Goal: Use online tool/utility: Utilize a website feature to perform a specific function

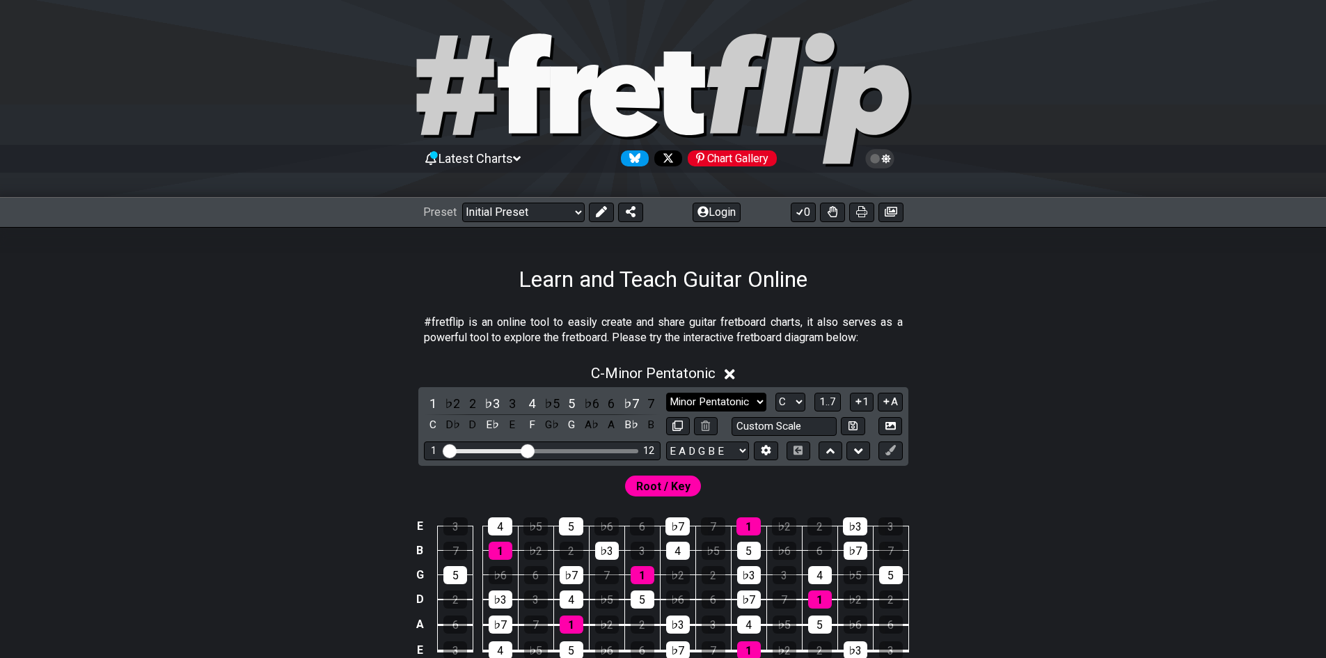
click at [737, 405] on select "Minor Pentatonic Click to edit Minor Pentatonic Major Pentatonic Minor Blues Ma…" at bounding box center [716, 402] width 100 height 19
select select "Lydian"
click at [666, 393] on select "Minor Pentatonic Click to edit Minor Pentatonic Major Pentatonic Minor Blues Ma…" at bounding box center [716, 402] width 100 height 19
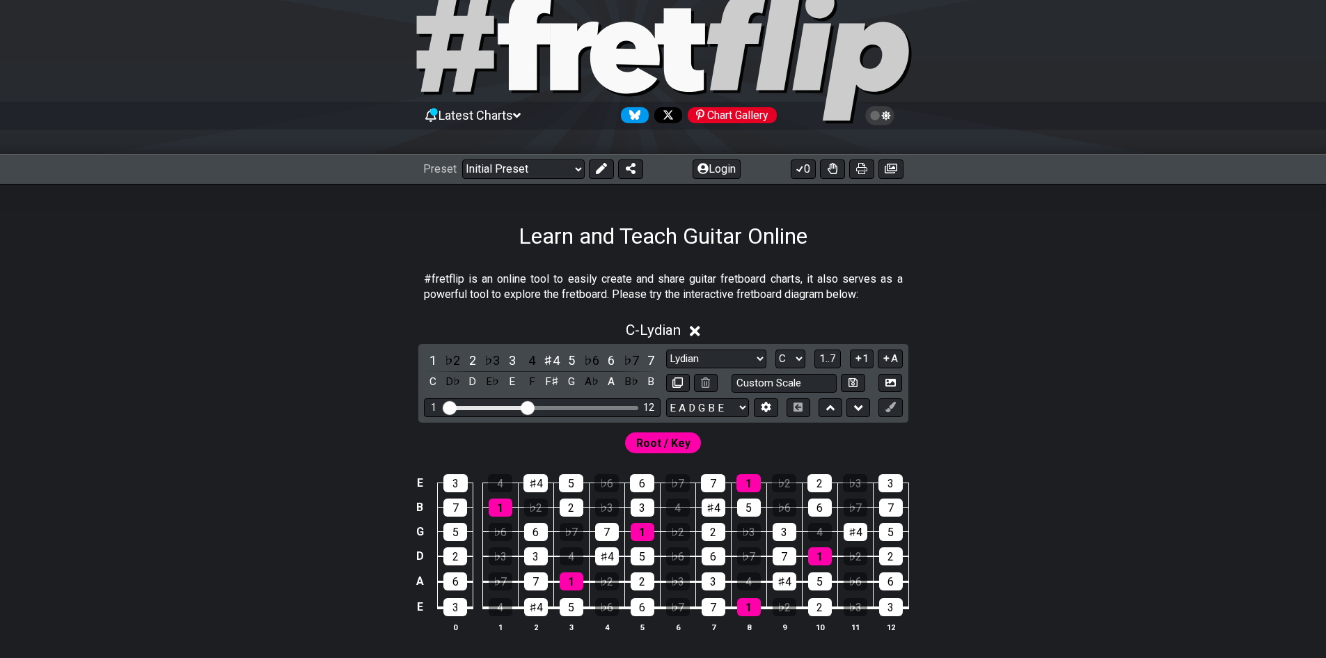
scroll to position [47, 0]
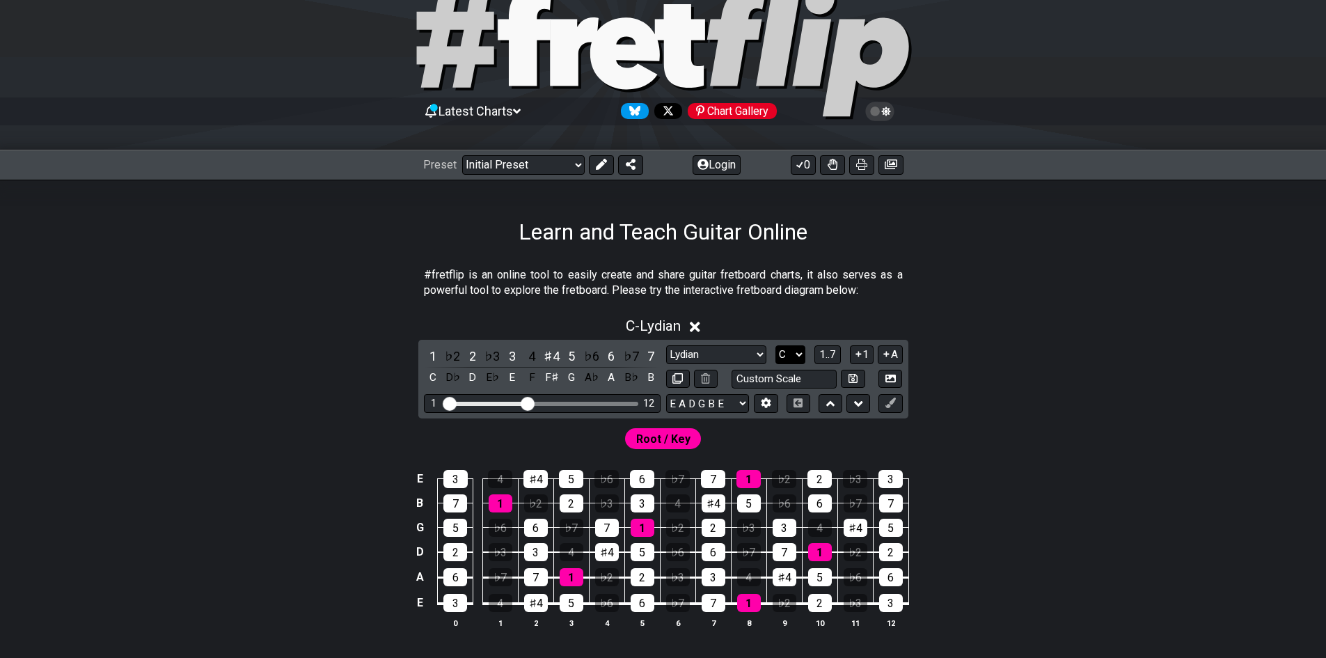
click at [795, 353] on select "A♭ A A♯ B♭ B C C♯ D♭ D D♯ E♭ E F F♯ G♭ G G♯" at bounding box center [791, 354] width 30 height 19
click at [776, 345] on select "A♭ A A♯ B♭ B C C♯ D♭ D D♯ E♭ E F F♯ G♭ G G♯" at bounding box center [791, 354] width 30 height 19
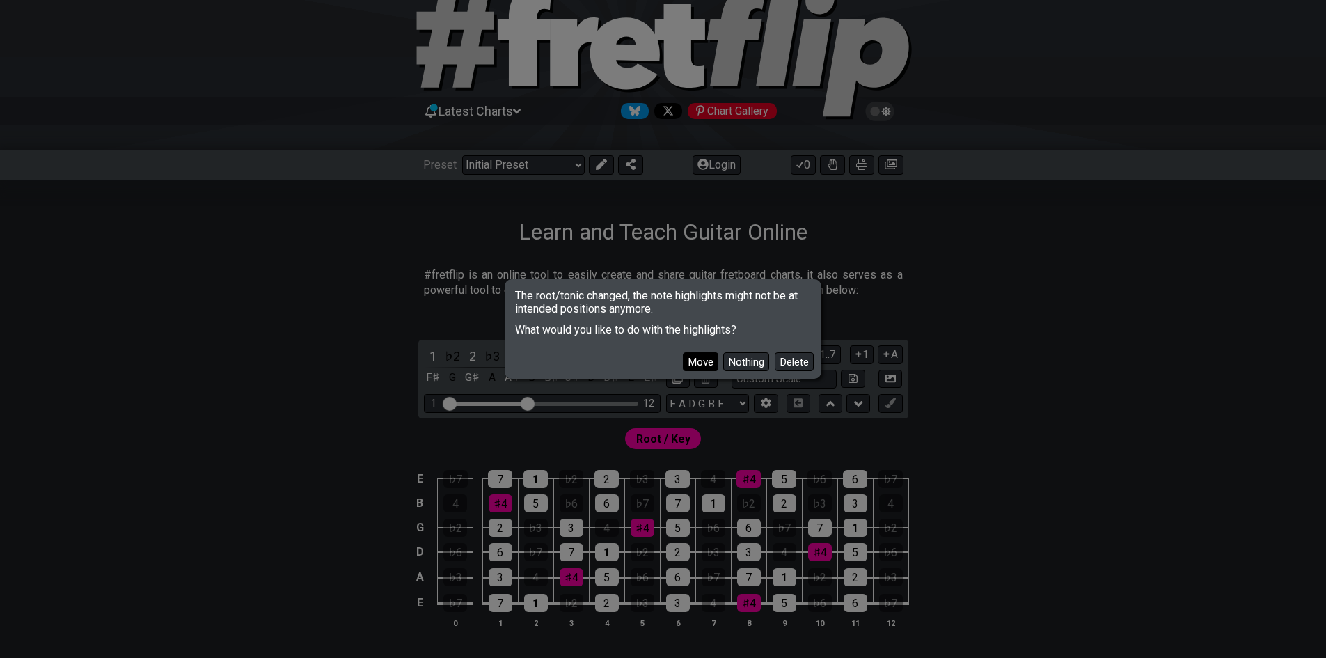
click at [716, 359] on button "Move" at bounding box center [701, 361] width 36 height 19
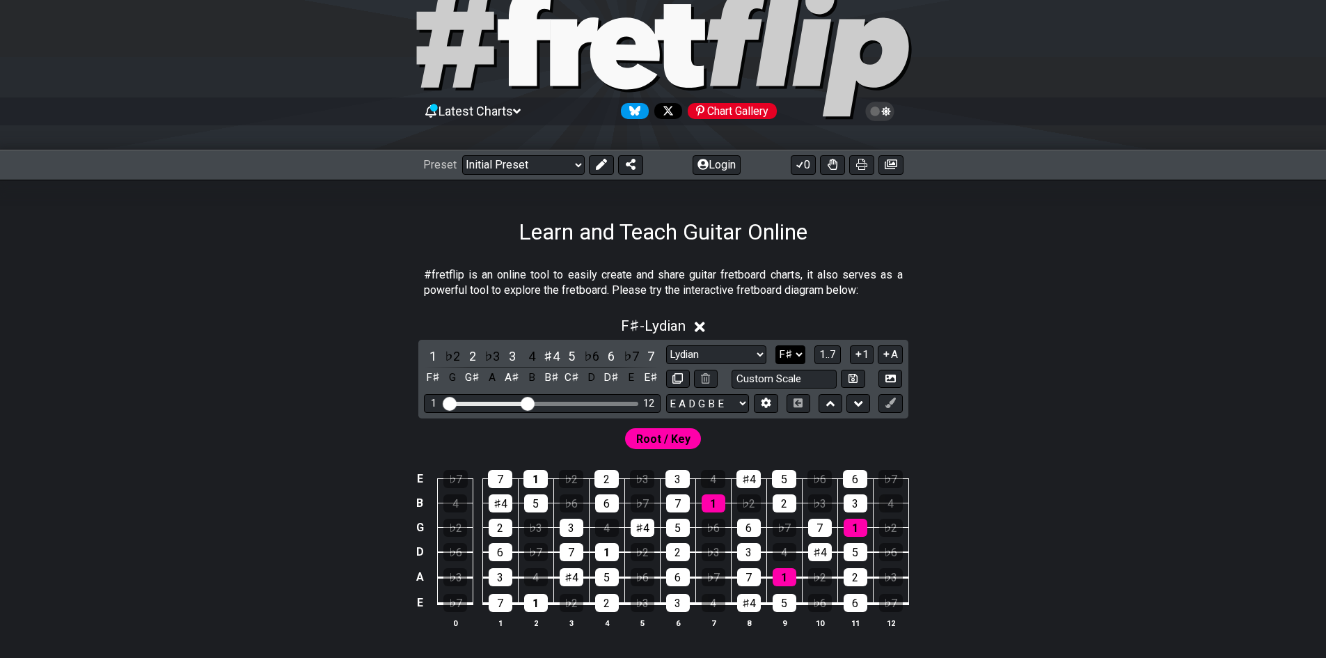
click at [782, 363] on select "A♭ A A♯ B♭ B C C♯ D♭ D D♯ E♭ E F F♯ G♭ G G♯" at bounding box center [791, 354] width 30 height 19
click at [776, 345] on select "A♭ A A♯ B♭ B C C♯ D♭ D D♯ E♭ E F F♯ G♭ G G♯" at bounding box center [791, 354] width 30 height 19
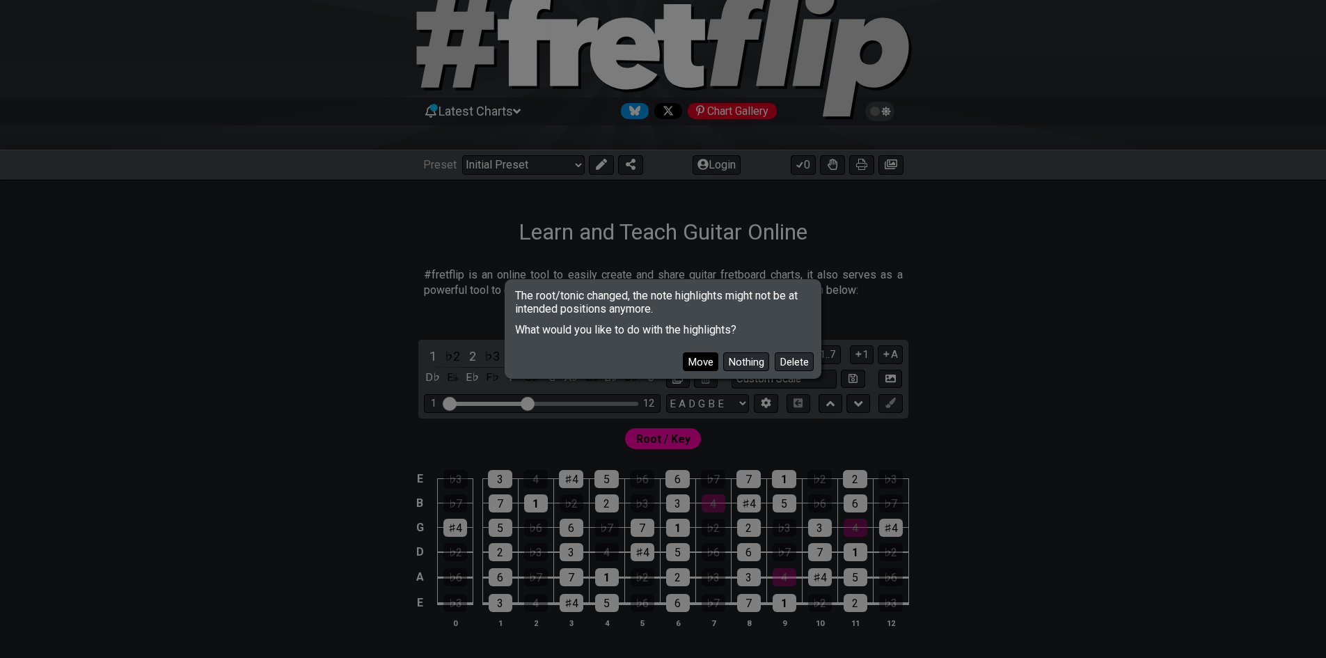
click at [707, 361] on button "Move" at bounding box center [701, 361] width 36 height 19
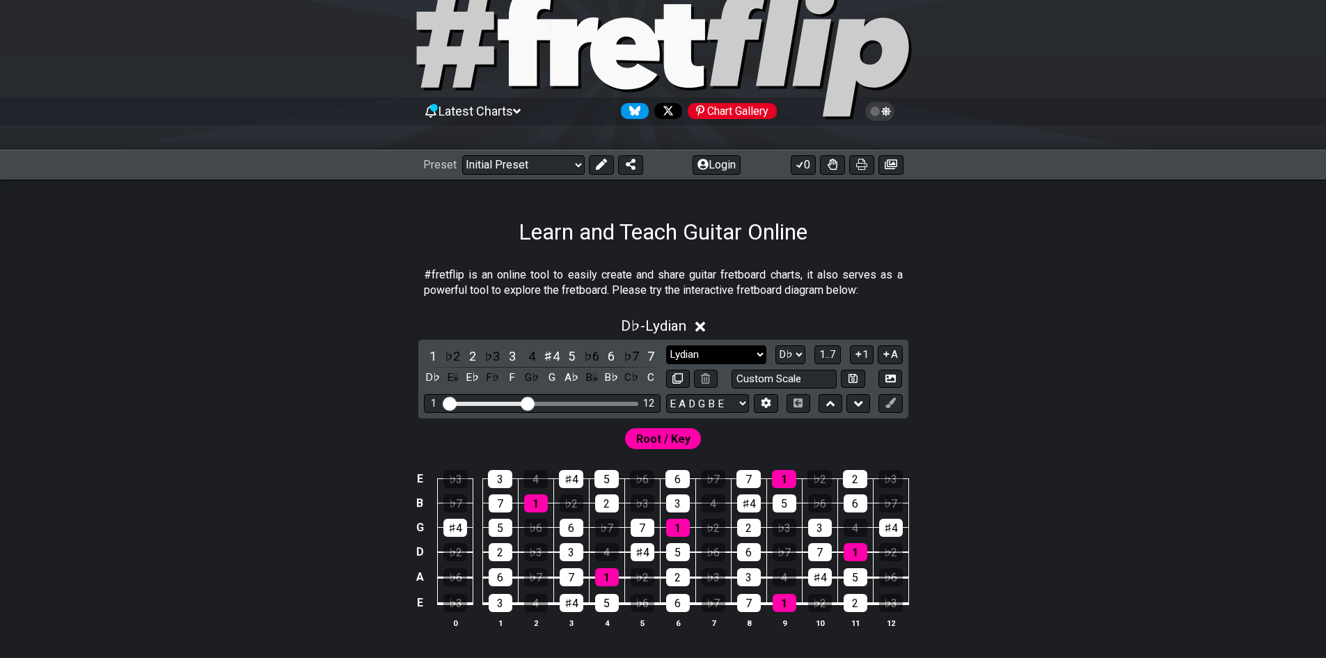
click at [707, 361] on select "Minor Pentatonic Click to edit Minor Pentatonic Major Pentatonic Minor Blues Ma…" at bounding box center [716, 354] width 100 height 19
click at [789, 363] on select "A♭ A A♯ B♭ B C C♯ D♭ D D♯ E♭ E F F♯ G♭ G G♯" at bounding box center [791, 354] width 30 height 19
click at [776, 345] on select "A♭ A A♯ B♭ B C C♯ D♭ D D♯ E♭ E F F♯ G♭ G G♯" at bounding box center [791, 354] width 30 height 19
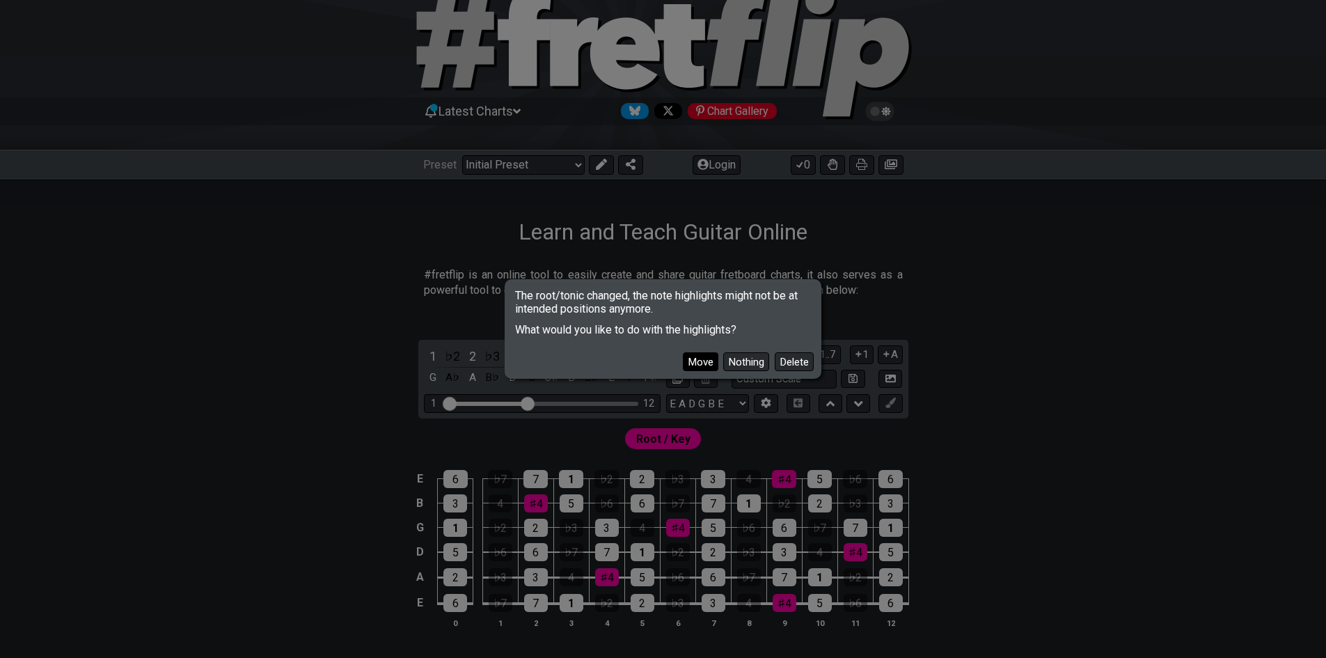
click at [692, 357] on button "Move" at bounding box center [701, 361] width 36 height 19
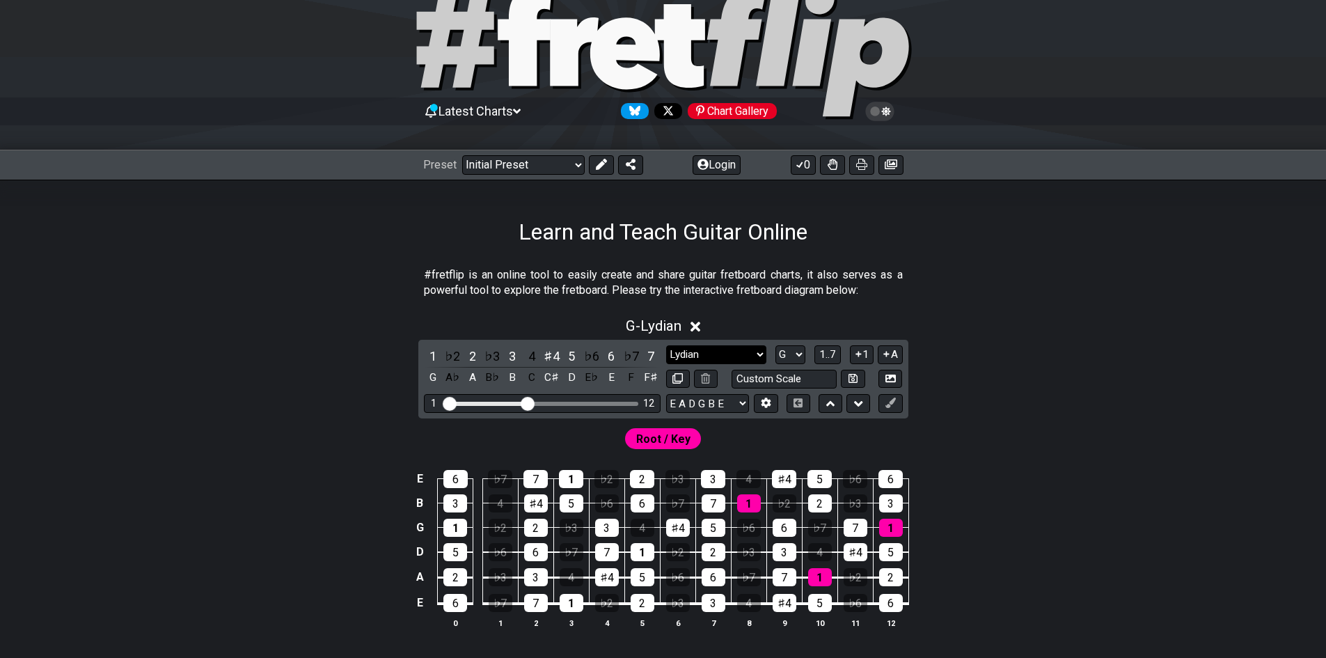
click at [692, 357] on select "Minor Pentatonic Click to edit Minor Pentatonic Major Pentatonic Minor Blues Ma…" at bounding box center [716, 354] width 100 height 19
click at [779, 354] on select "A♭ A A♯ B♭ B C C♯ D♭ D D♯ E♭ E F F♯ G♭ G G♯" at bounding box center [791, 354] width 30 height 19
select select "G#"
click at [776, 345] on select "A♭ A A♯ B♭ B C C♯ D♭ D D♯ E♭ E F F♯ G♭ G G♯" at bounding box center [791, 354] width 30 height 19
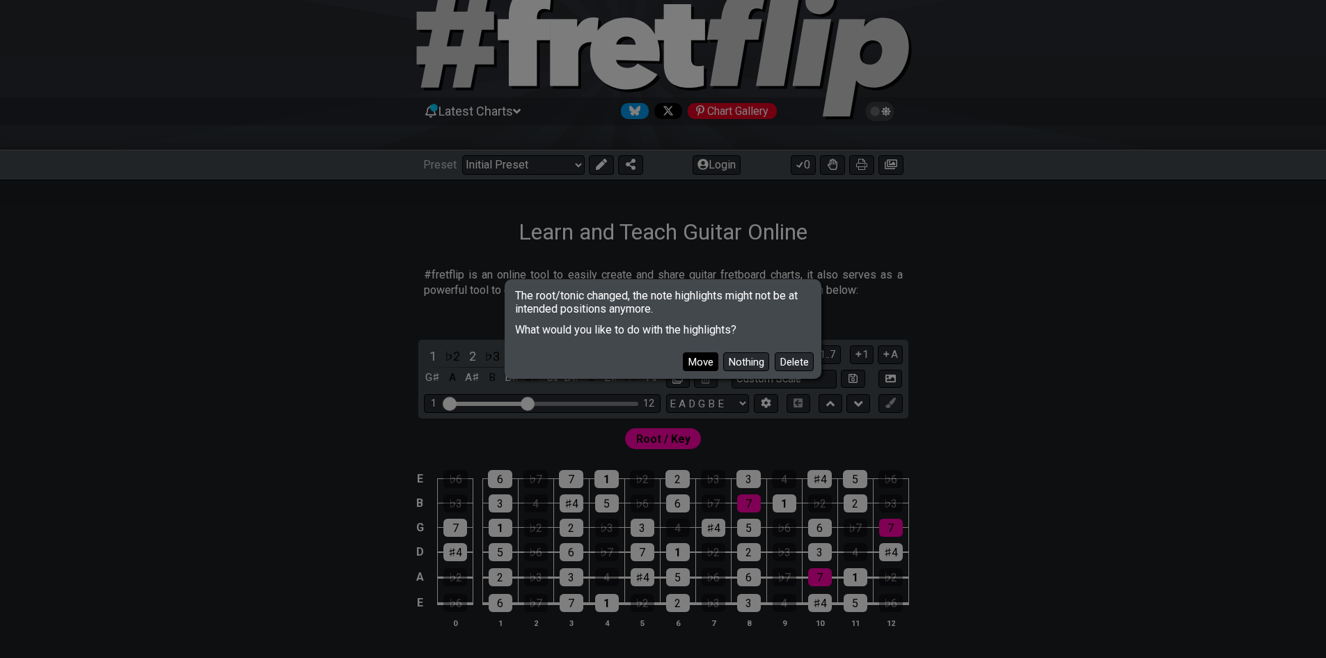
click at [710, 358] on button "Move" at bounding box center [701, 361] width 36 height 19
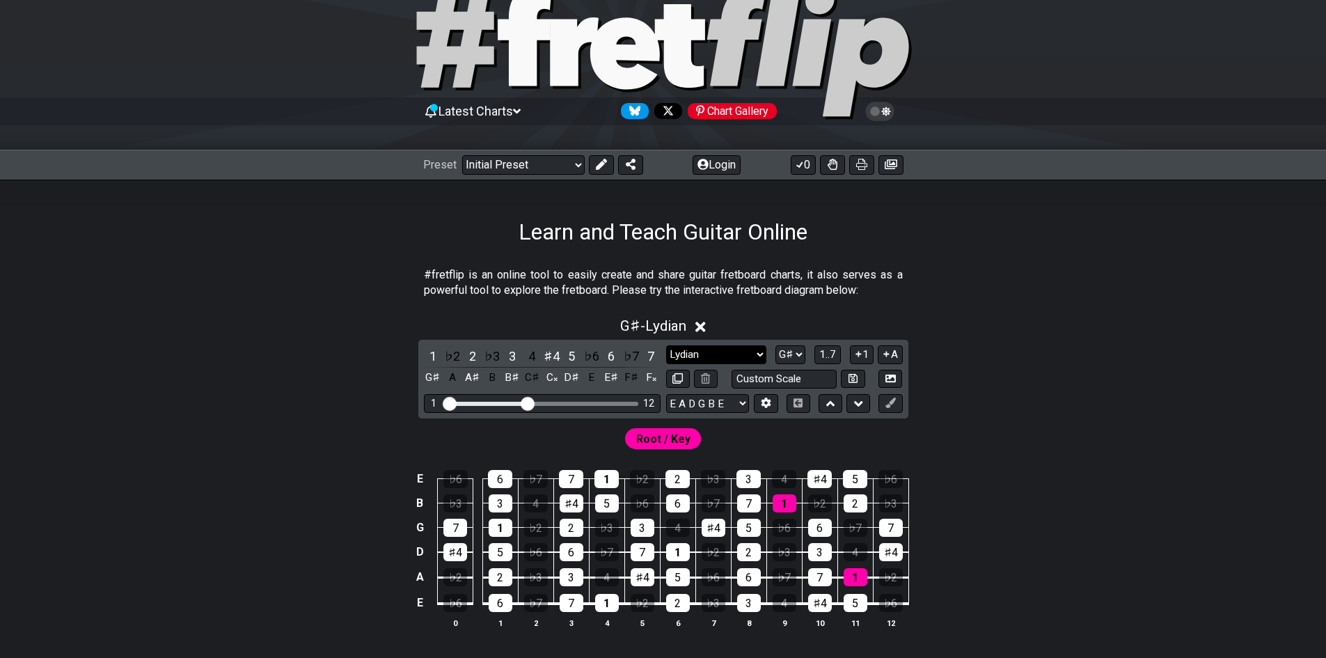
click at [710, 358] on select "Minor Pentatonic Click to edit Minor Pentatonic Major Pentatonic Minor Blues Ma…" at bounding box center [716, 354] width 100 height 19
select select "Mixolydian"
click at [666, 345] on select "Minor Pentatonic Click to edit Minor Pentatonic Major Pentatonic Minor Blues Ma…" at bounding box center [716, 354] width 100 height 19
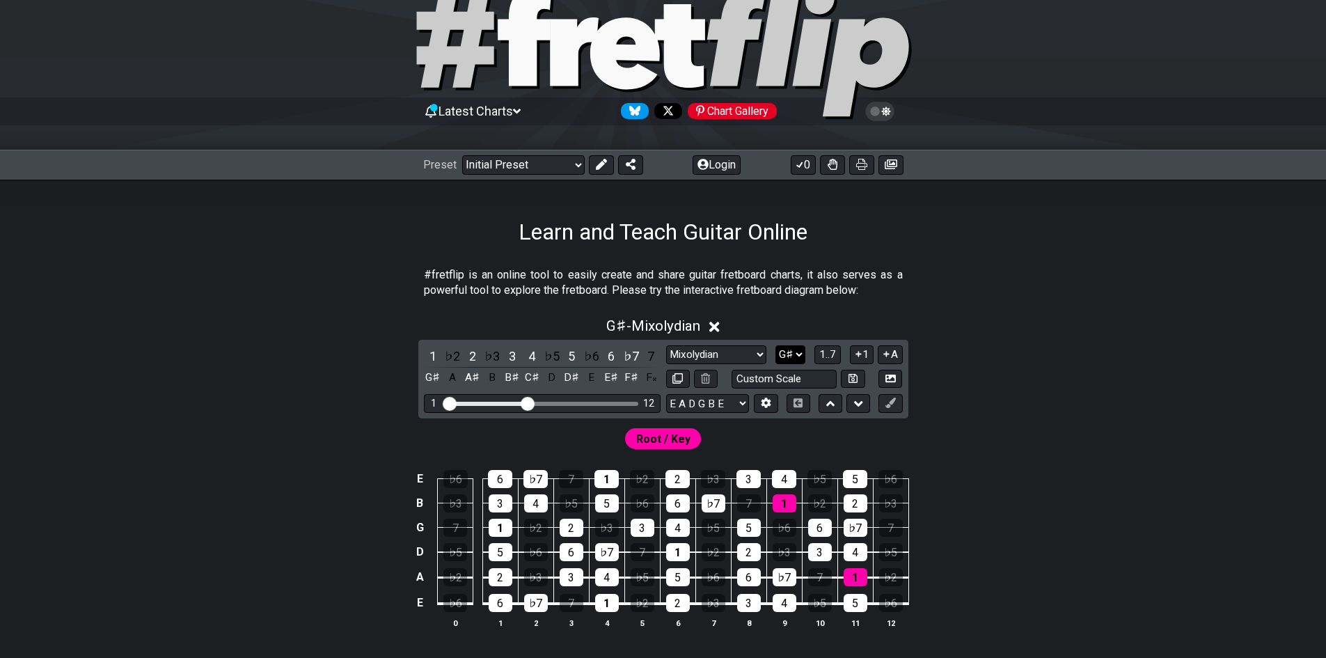
click at [780, 348] on select "A♭ A A♯ B♭ B C C♯ D♭ D D♯ E♭ E F F♯ G♭ G G♯" at bounding box center [791, 354] width 30 height 19
click at [776, 345] on select "A♭ A A♯ B♭ B C C♯ D♭ D D♯ E♭ E F F♯ G♭ G G♯" at bounding box center [791, 354] width 30 height 19
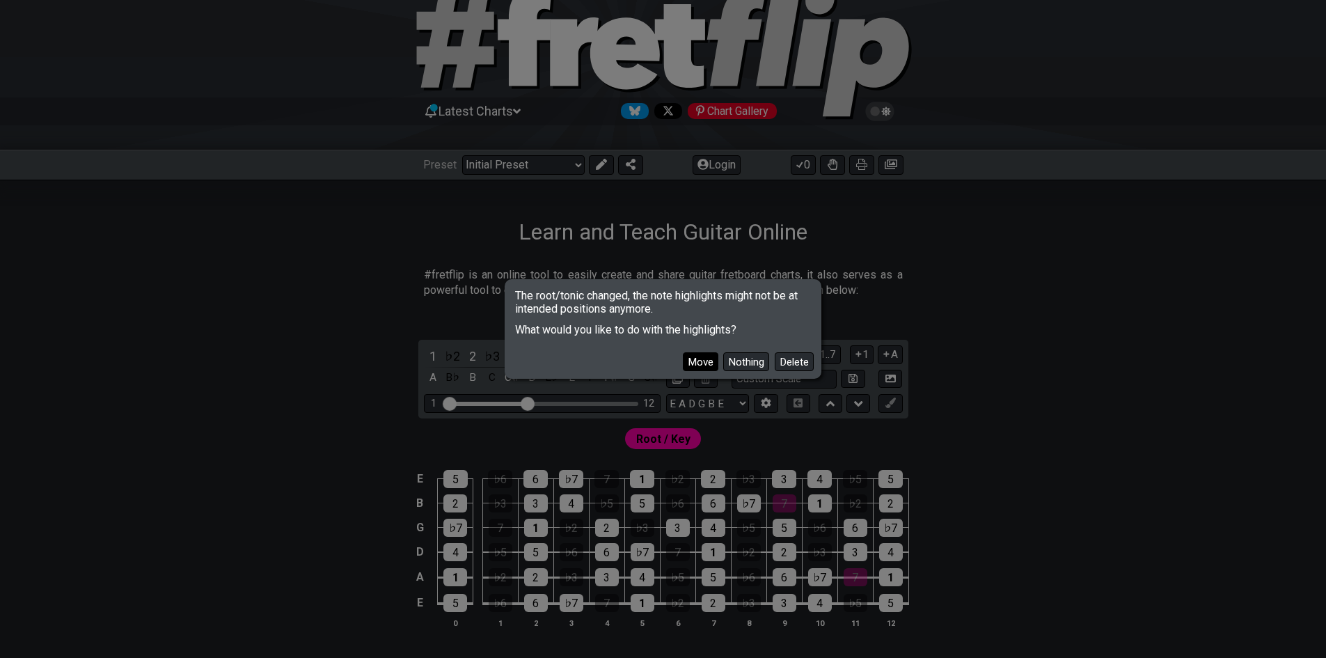
click at [710, 358] on button "Move" at bounding box center [701, 361] width 36 height 19
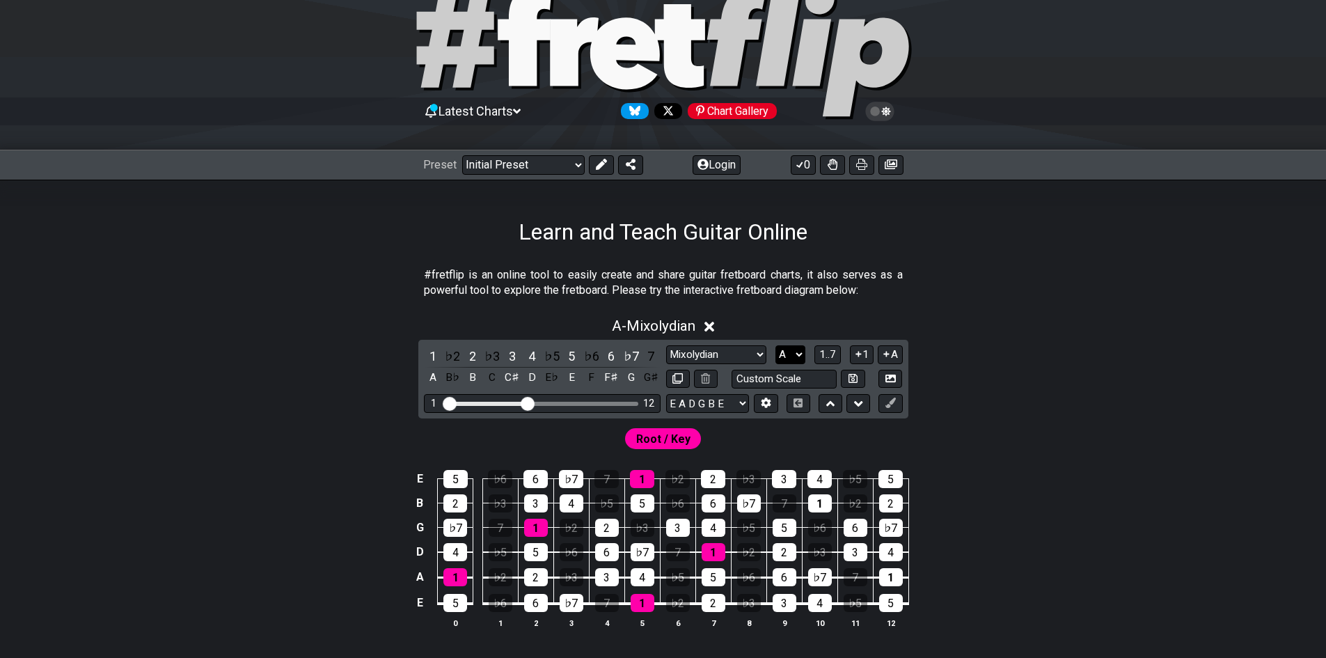
click at [794, 352] on select "A♭ A A♯ B♭ B C C♯ D♭ D D♯ E♭ E F F♯ G♭ G G♯" at bounding box center [791, 354] width 30 height 19
select select "C"
click at [776, 345] on select "A♭ A A♯ B♭ B C C♯ D♭ D D♯ E♭ E F F♯ G♭ G G♯" at bounding box center [791, 354] width 30 height 19
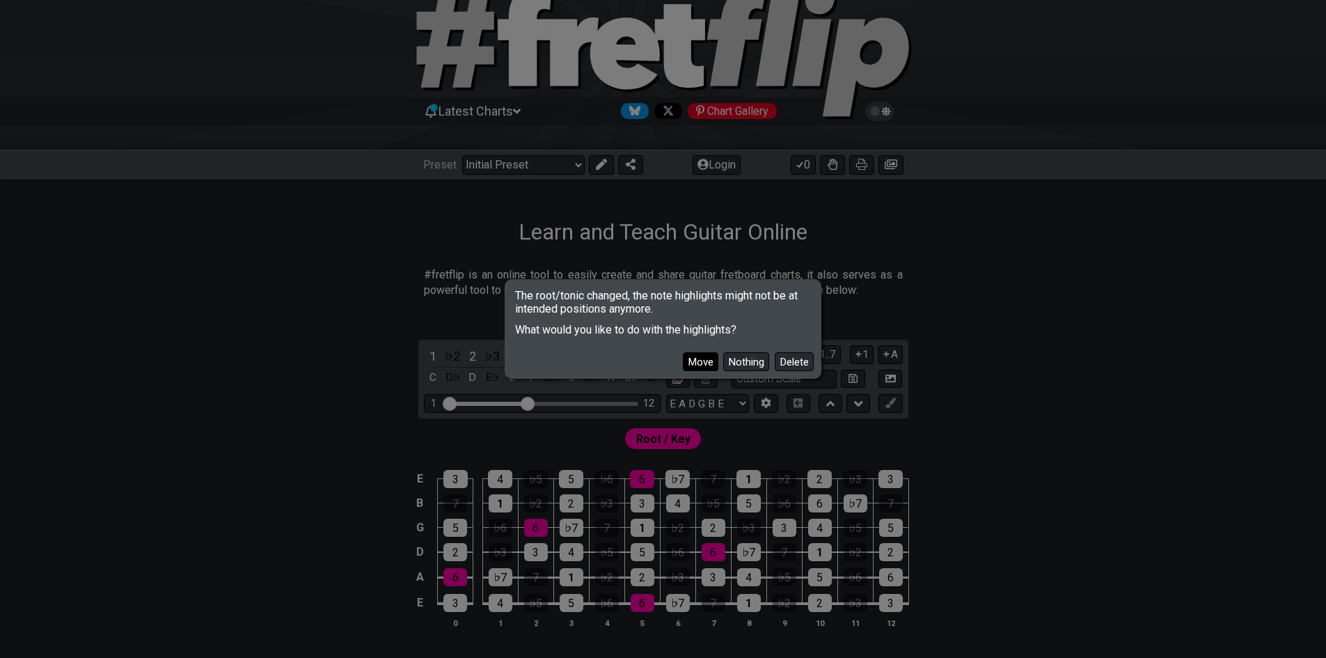
click at [684, 352] on button "Move" at bounding box center [701, 361] width 36 height 19
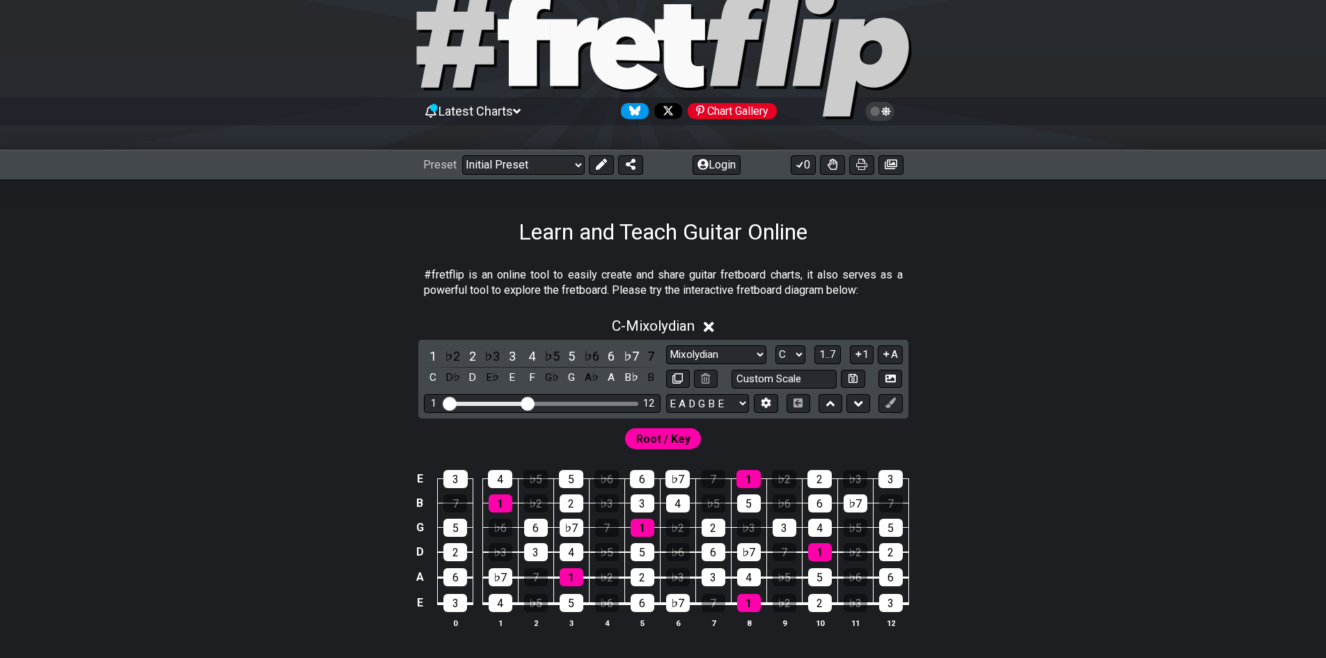
click at [706, 364] on div "Minor Pentatonic Click to edit Minor Pentatonic Major Pentatonic Minor Blues Ma…" at bounding box center [784, 366] width 237 height 43
click at [705, 354] on select "Minor Pentatonic Click to edit Minor Pentatonic Major Pentatonic Minor Blues Ma…" at bounding box center [716, 354] width 100 height 19
click at [666, 345] on select "Minor Pentatonic Click to edit Minor Pentatonic Major Pentatonic Minor Blues Ma…" at bounding box center [716, 354] width 100 height 19
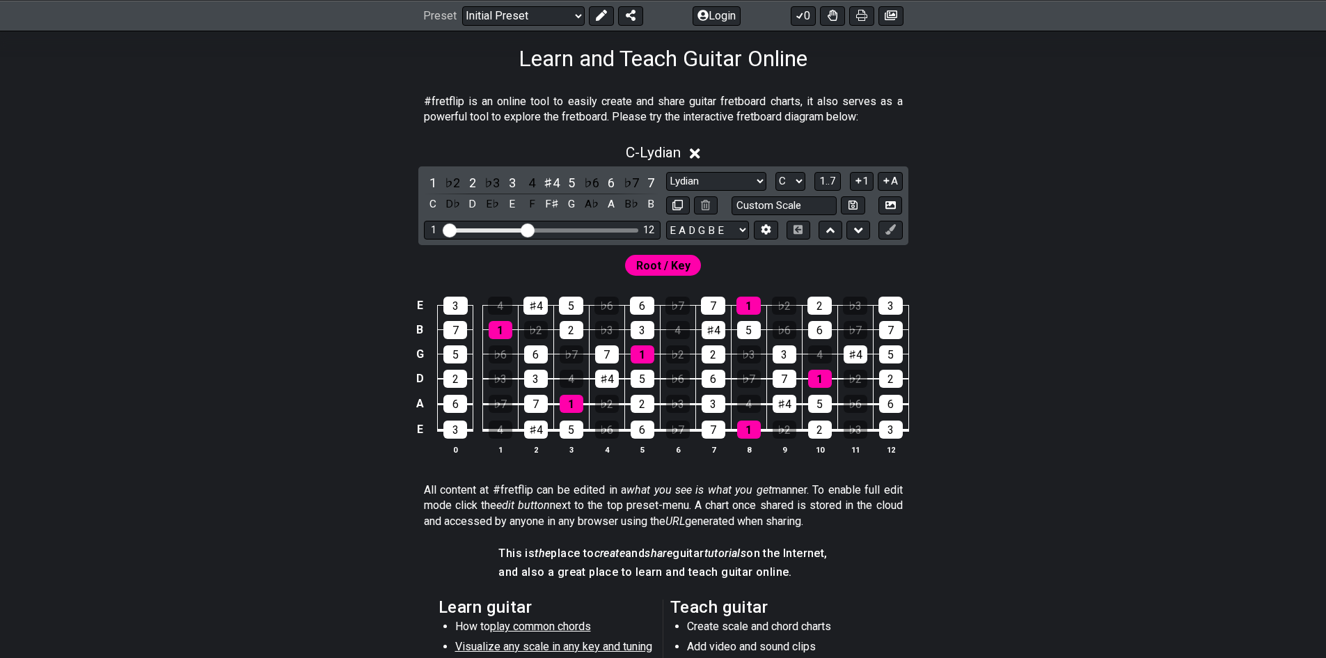
scroll to position [230, 0]
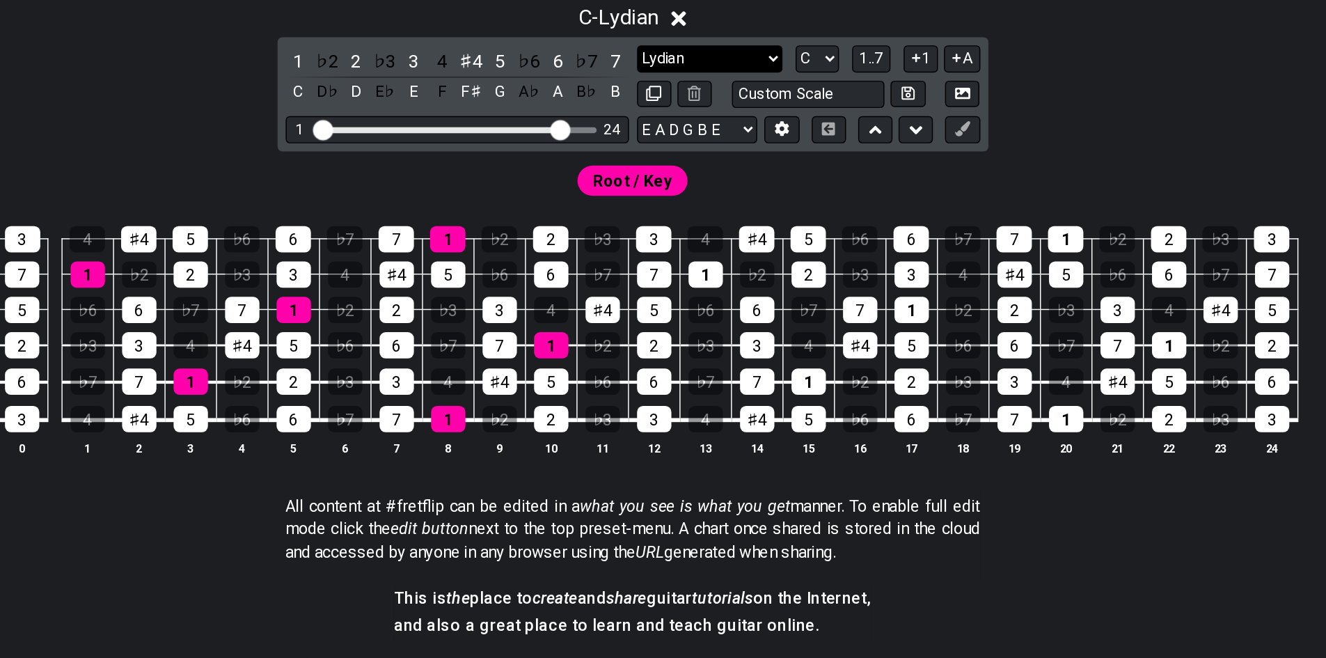
click at [705, 175] on select "Minor Pentatonic Click to edit Minor Pentatonic Major Pentatonic Minor Blues Ma…" at bounding box center [716, 171] width 100 height 19
click at [666, 162] on select "Minor Pentatonic Click to edit Minor Pentatonic Major Pentatonic Minor Blues Ma…" at bounding box center [716, 171] width 100 height 19
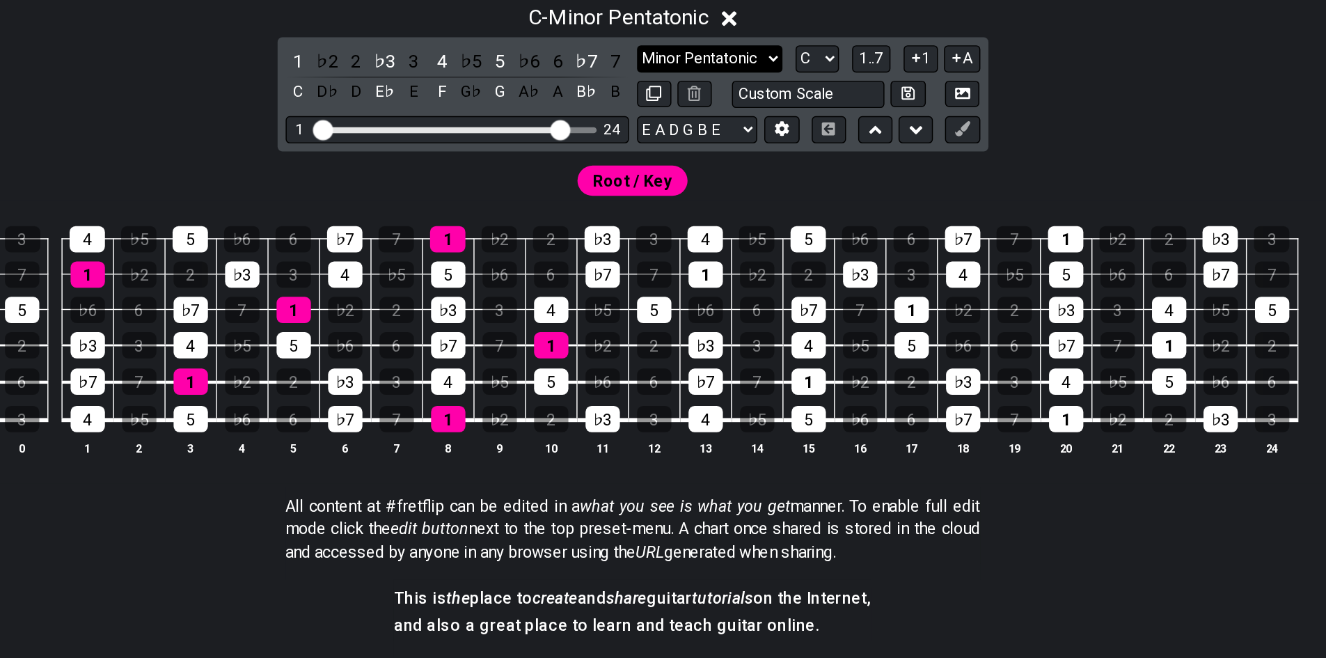
click at [685, 162] on select "Minor Pentatonic Click to edit Minor Pentatonic Major Pentatonic Minor Blues Ma…" at bounding box center [716, 171] width 100 height 19
select select "Lydian"
click at [666, 162] on select "Minor Pentatonic Click to edit Minor Pentatonic Major Pentatonic Minor Blues Ma…" at bounding box center [716, 171] width 100 height 19
